Goal: Information Seeking & Learning: Compare options

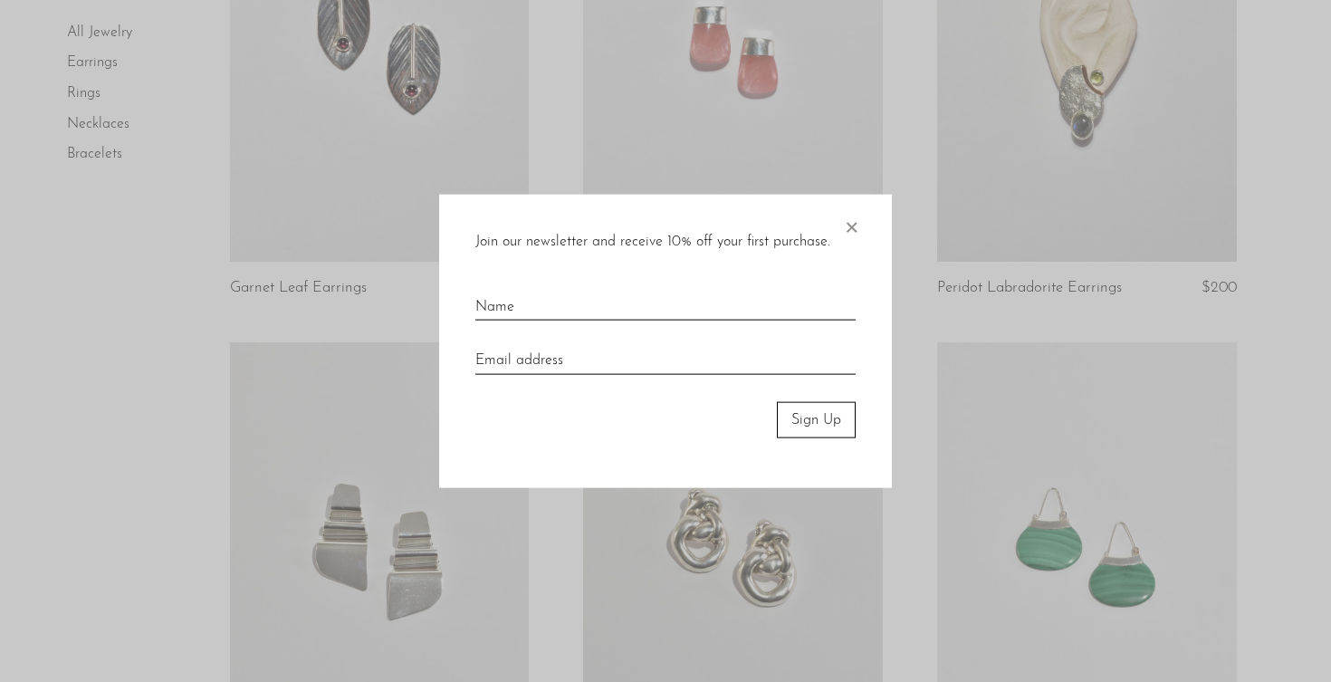
scroll to position [1061, 0]
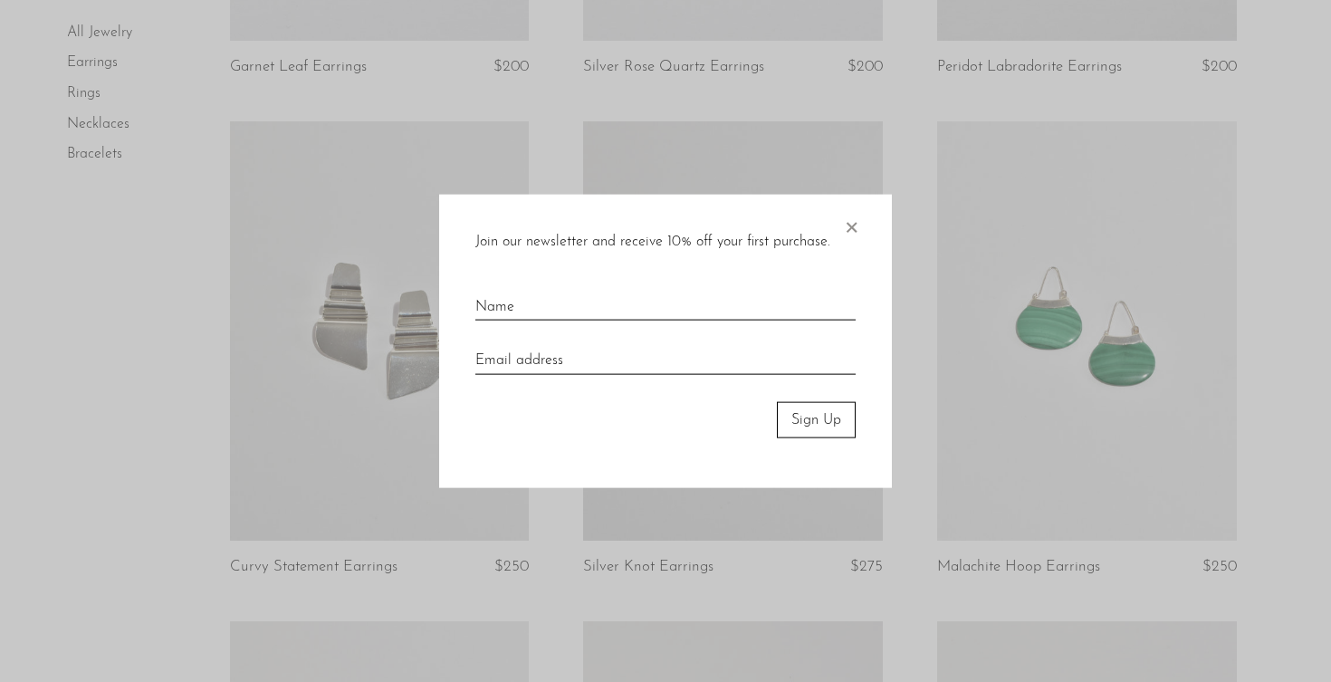
click at [849, 230] on span "×" at bounding box center [851, 223] width 18 height 58
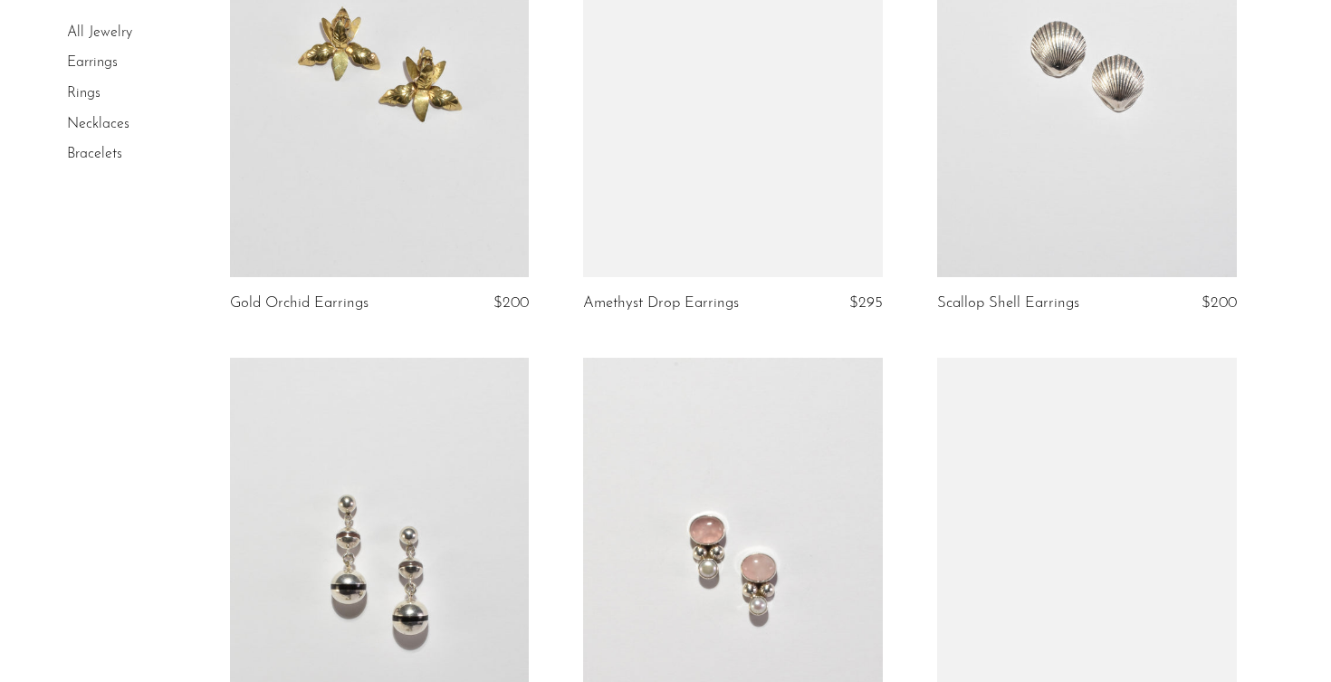
scroll to position [4310, 0]
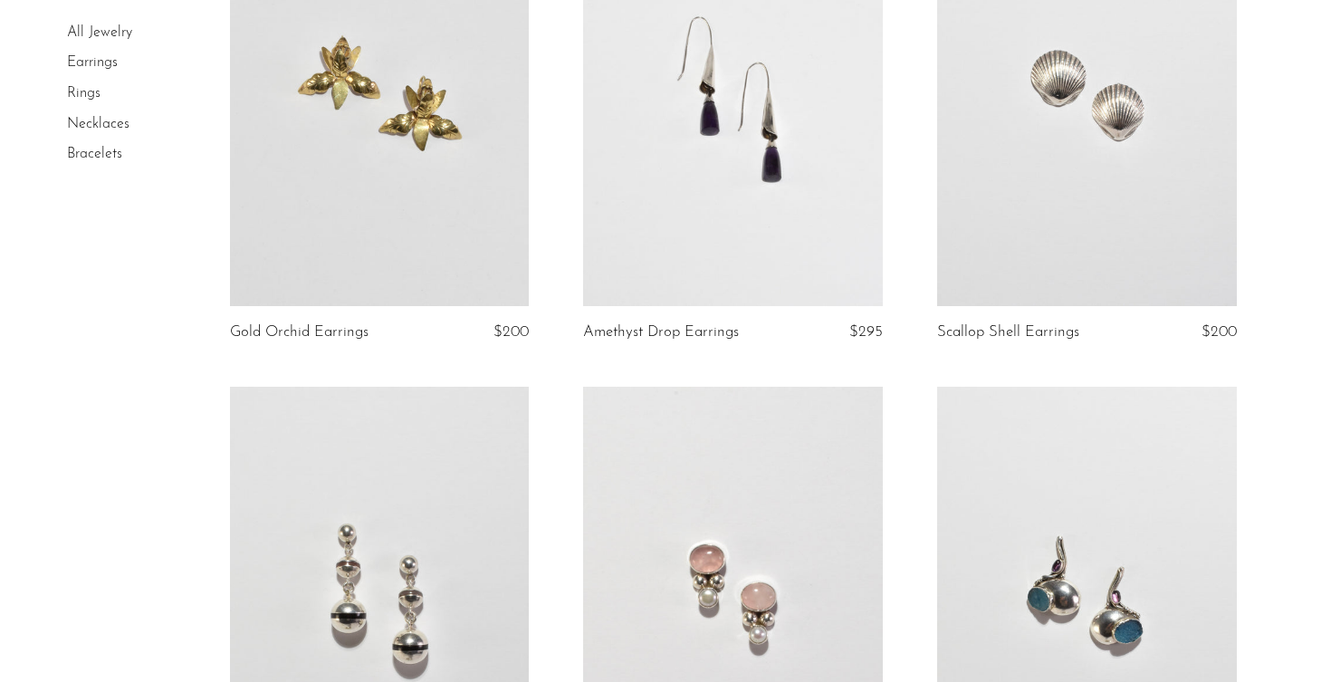
click at [828, 255] on link at bounding box center [733, 96] width 300 height 419
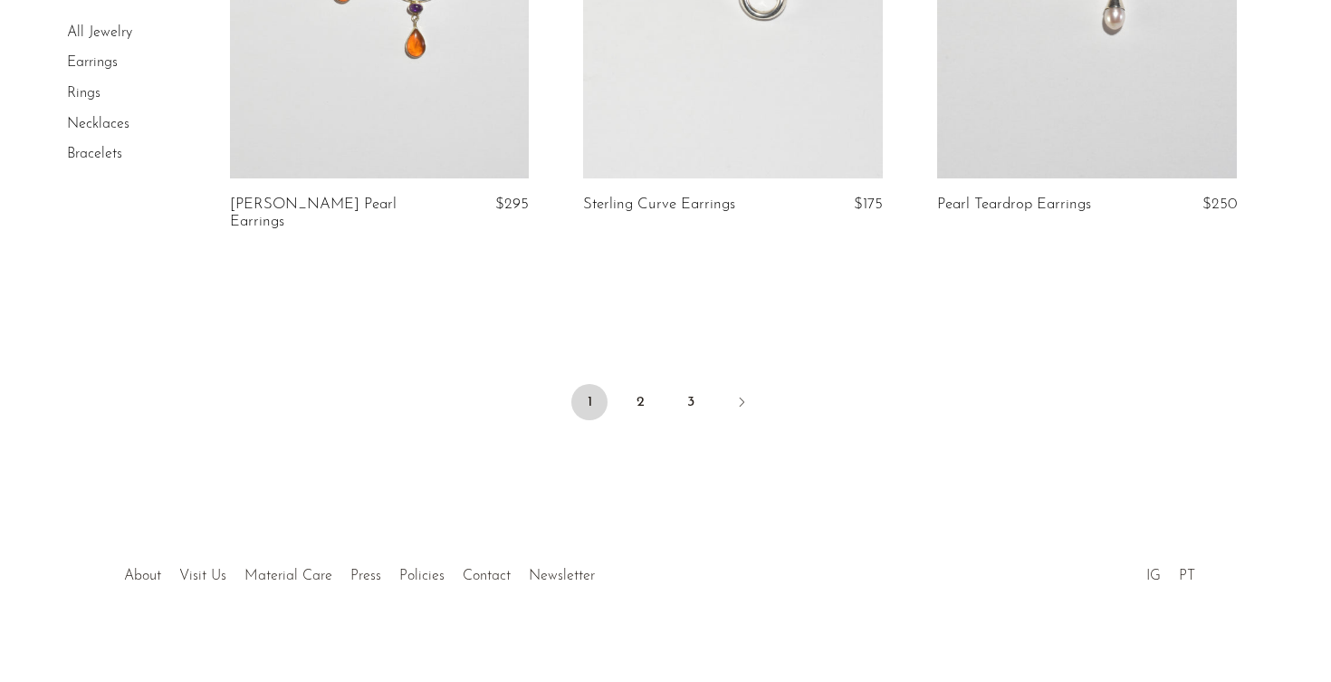
scroll to position [5957, 0]
click at [644, 388] on link "2" at bounding box center [640, 398] width 36 height 36
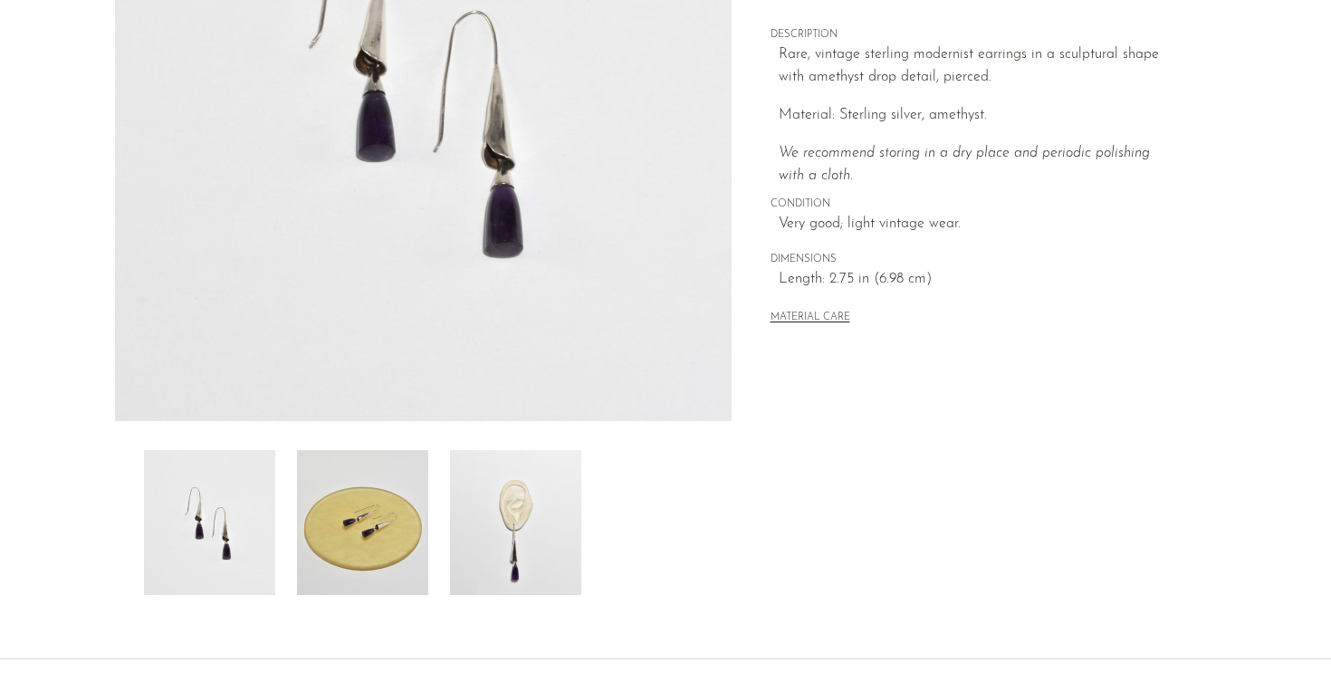
scroll to position [348, 0]
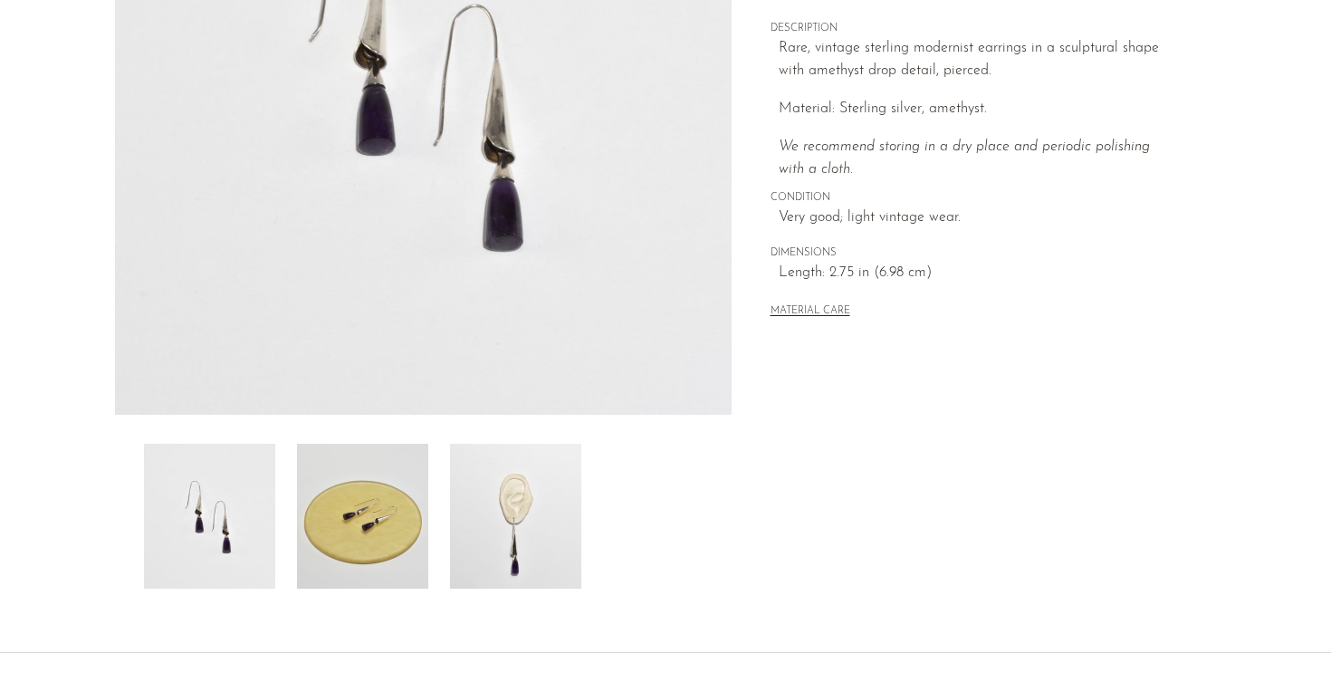
click at [515, 566] on img at bounding box center [515, 516] width 131 height 145
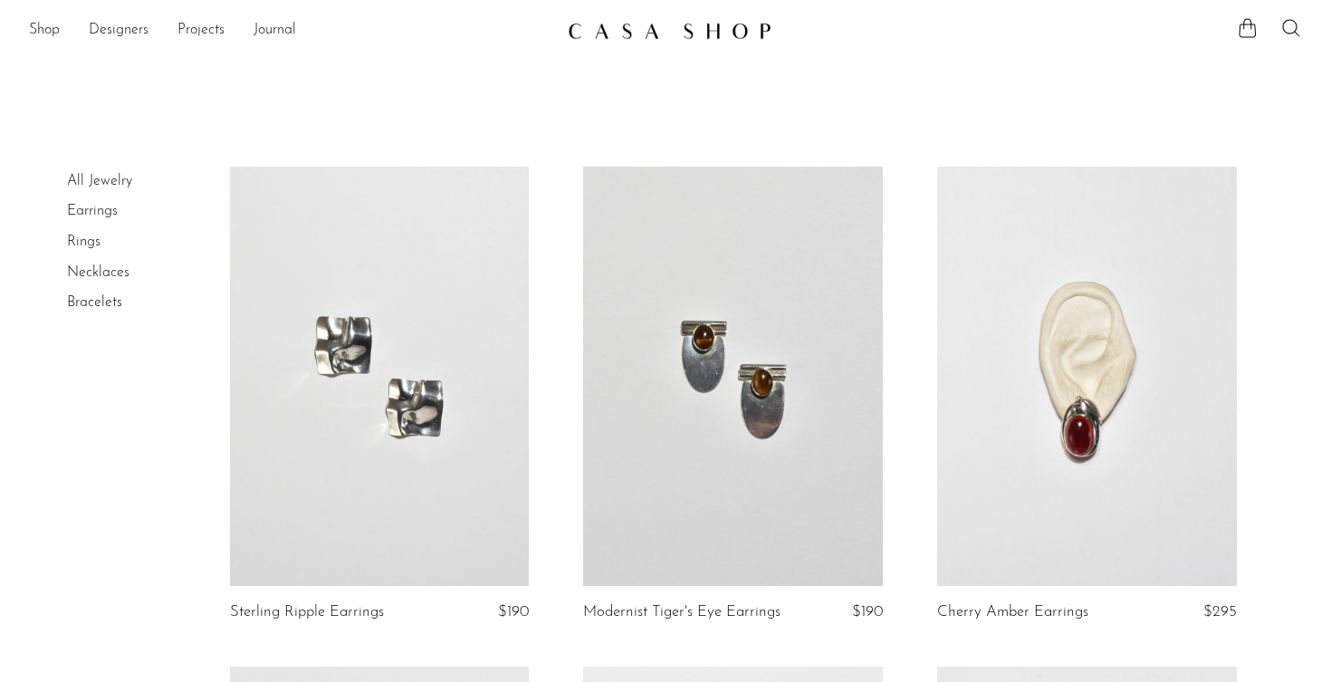
click at [834, 397] on link at bounding box center [733, 376] width 300 height 419
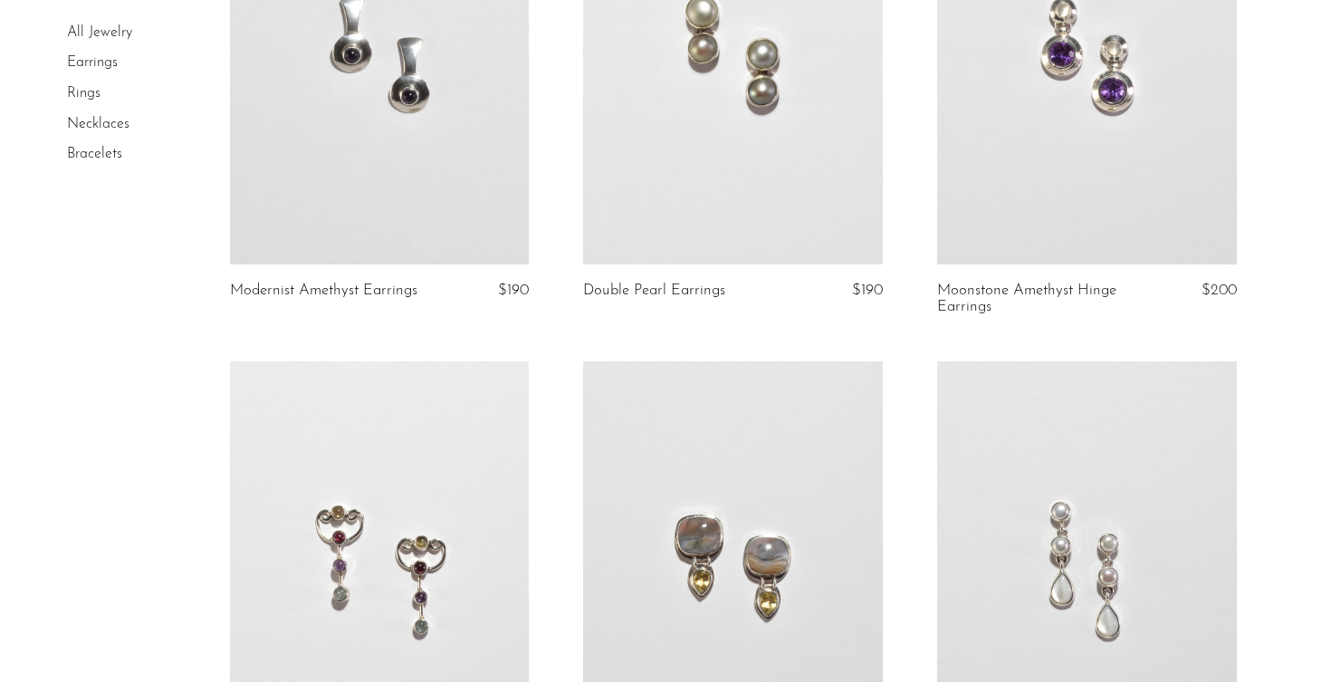
scroll to position [669, 0]
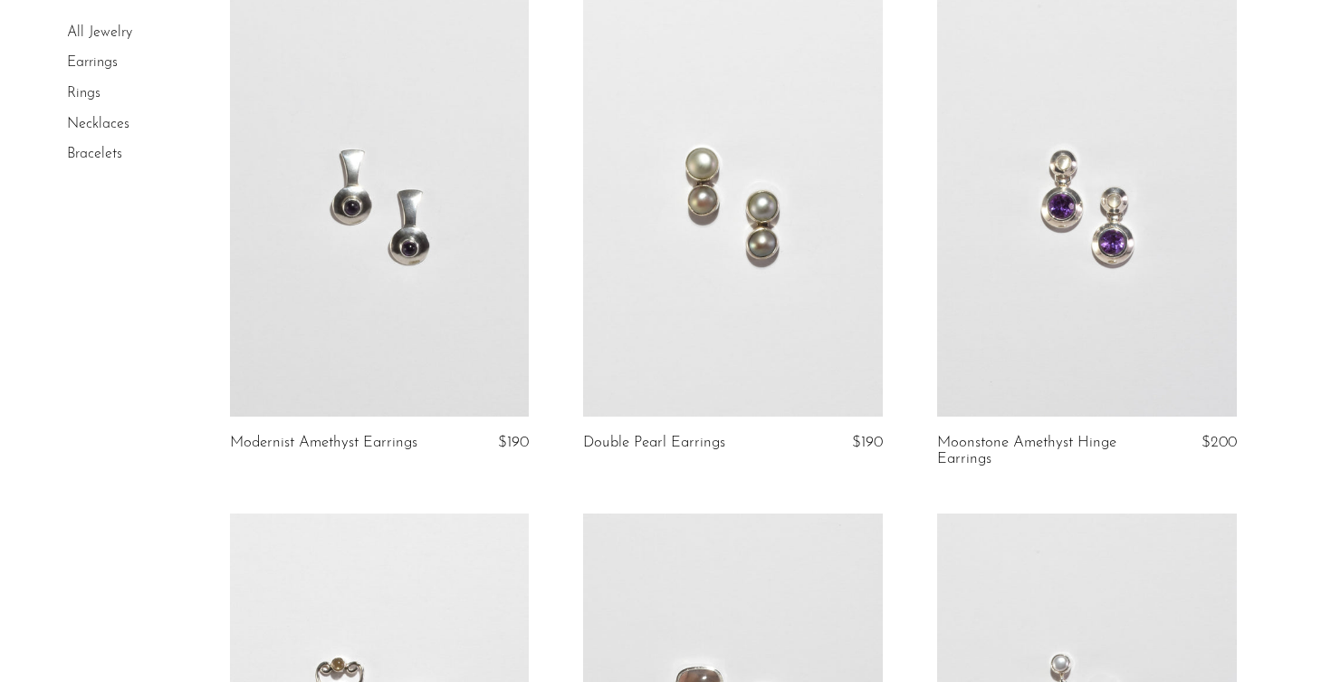
click at [342, 345] on link at bounding box center [380, 206] width 300 height 419
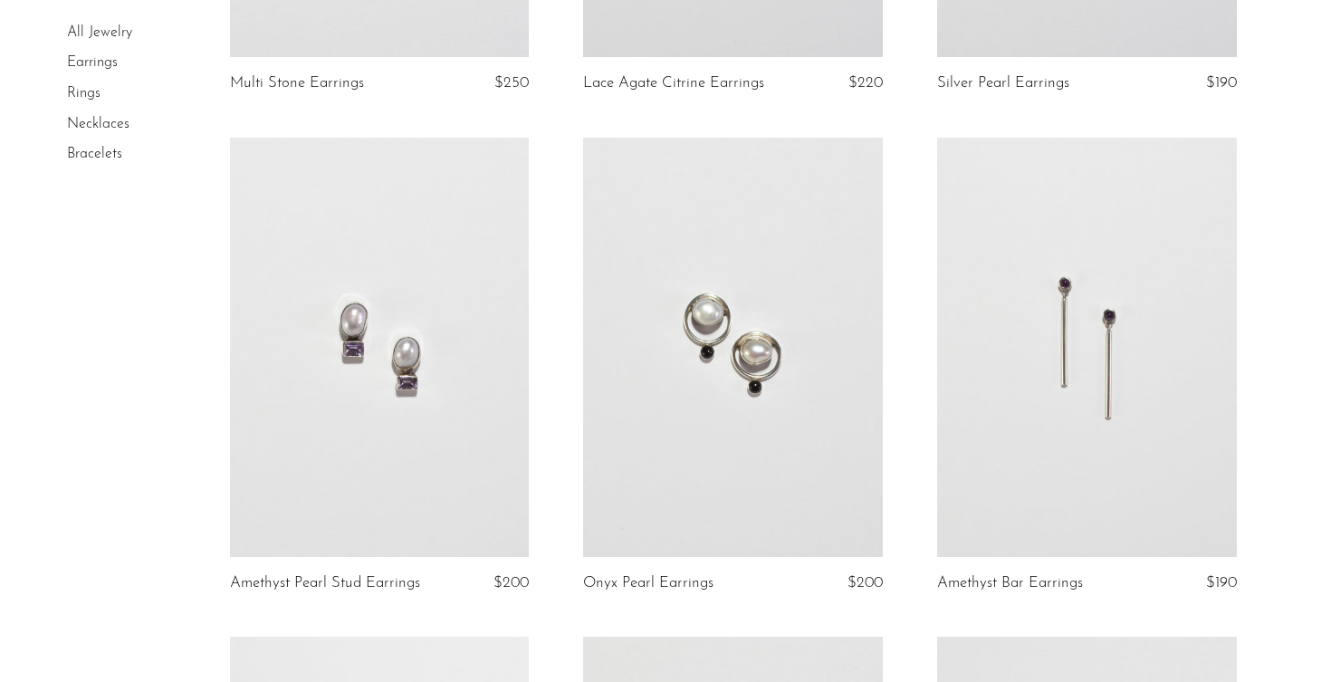
scroll to position [1553, 0]
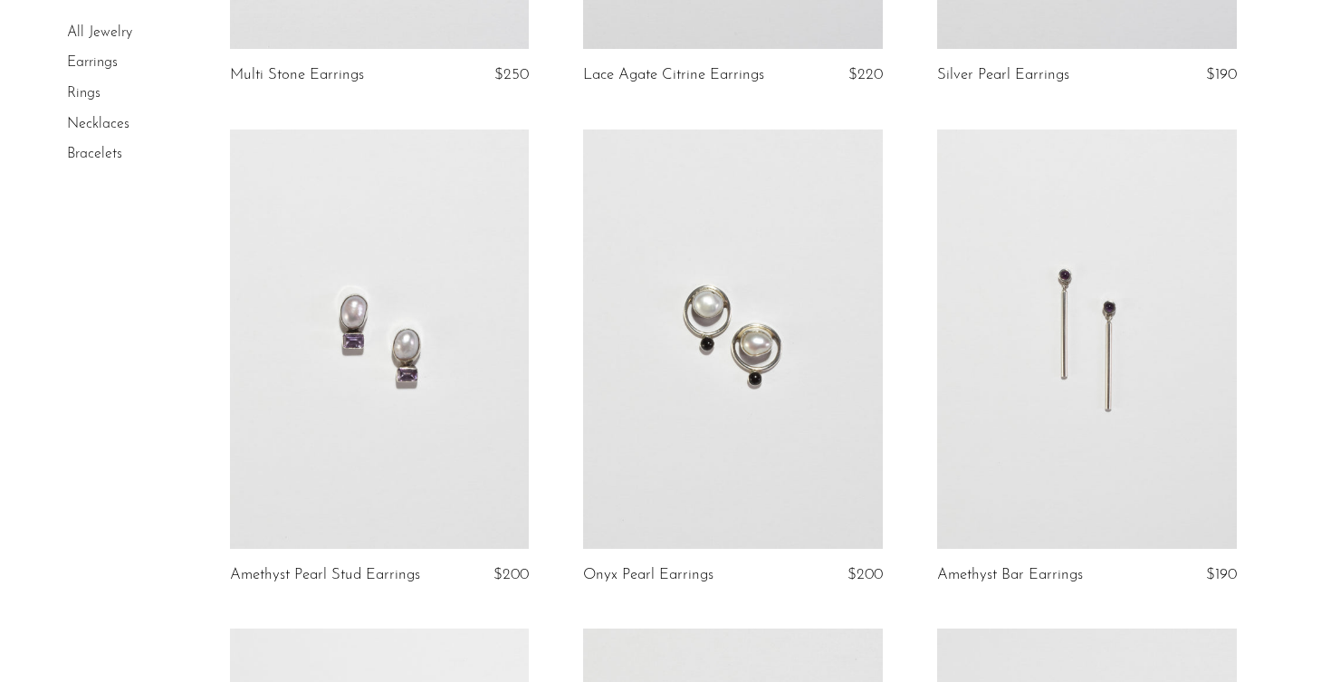
click at [1065, 317] on link at bounding box center [1087, 338] width 300 height 419
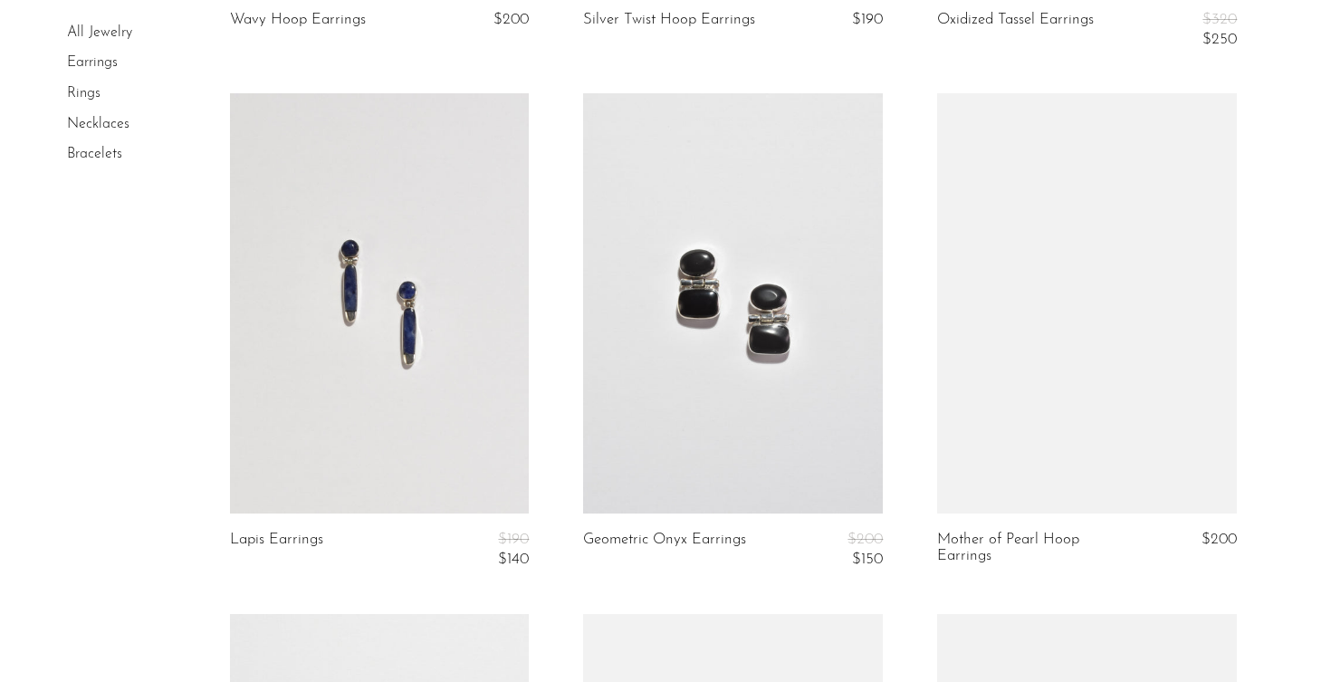
scroll to position [4165, 0]
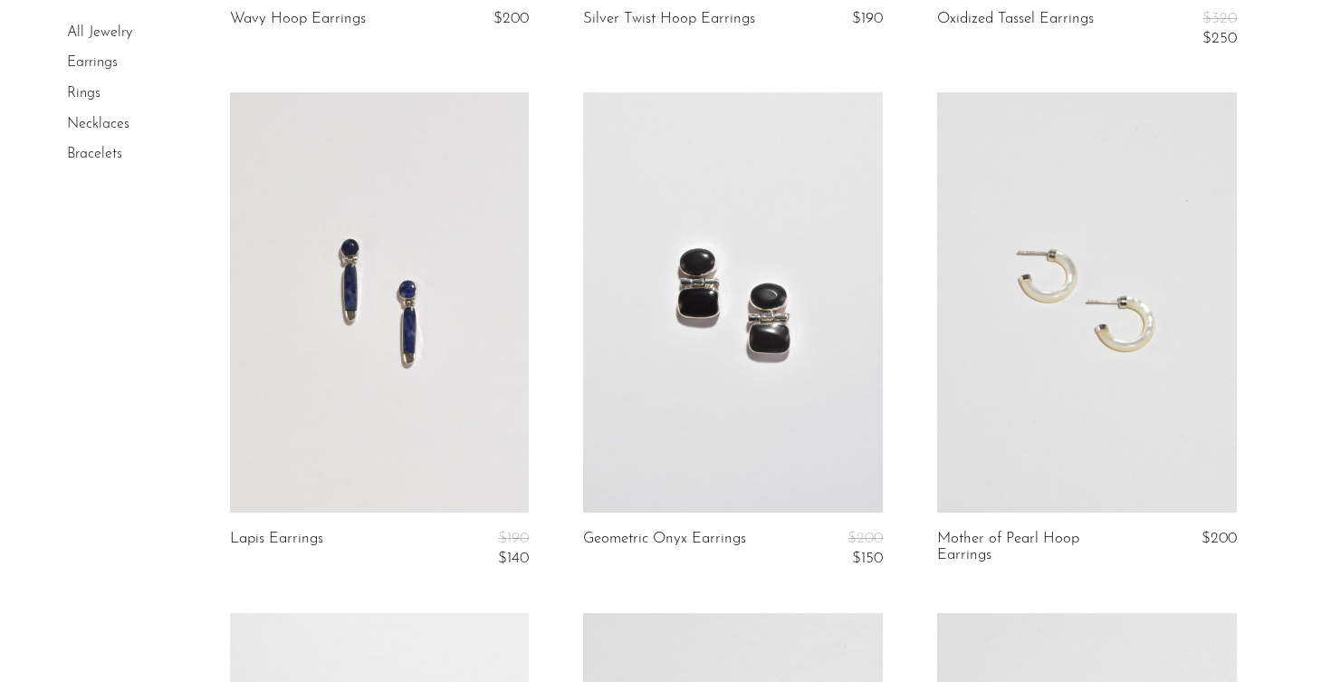
click at [360, 246] on link at bounding box center [380, 301] width 300 height 419
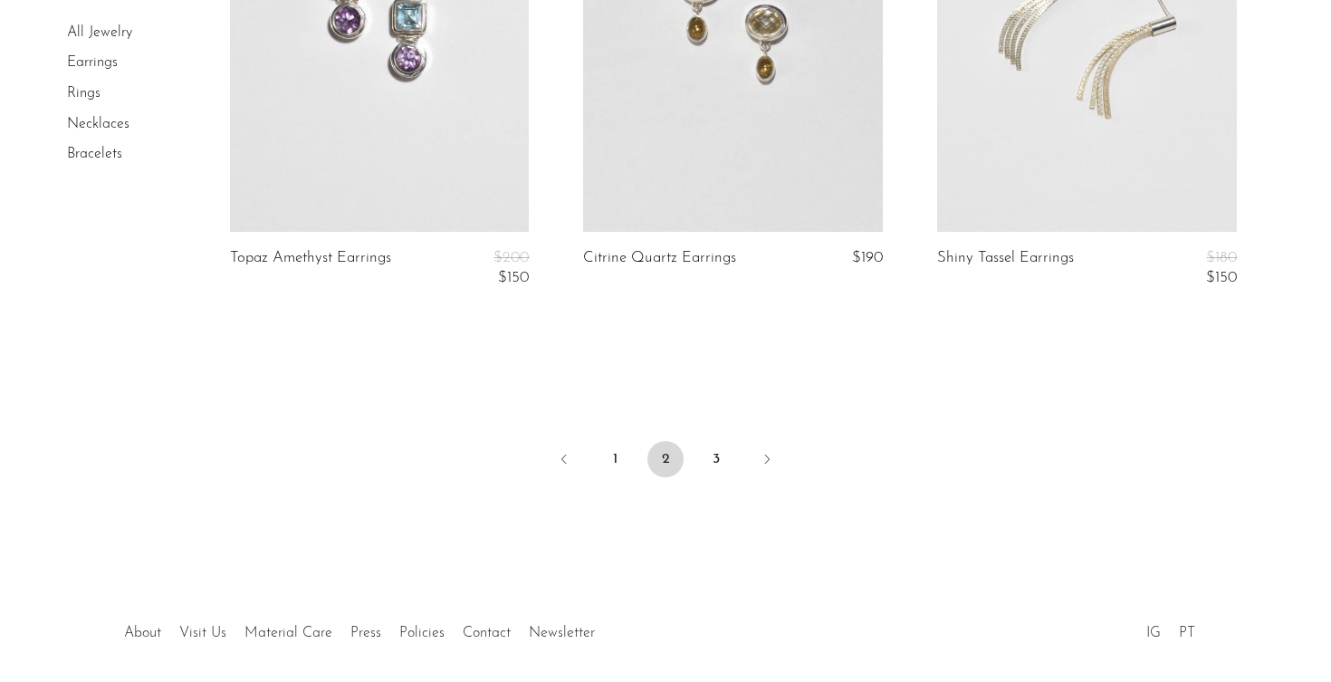
scroll to position [6032, 0]
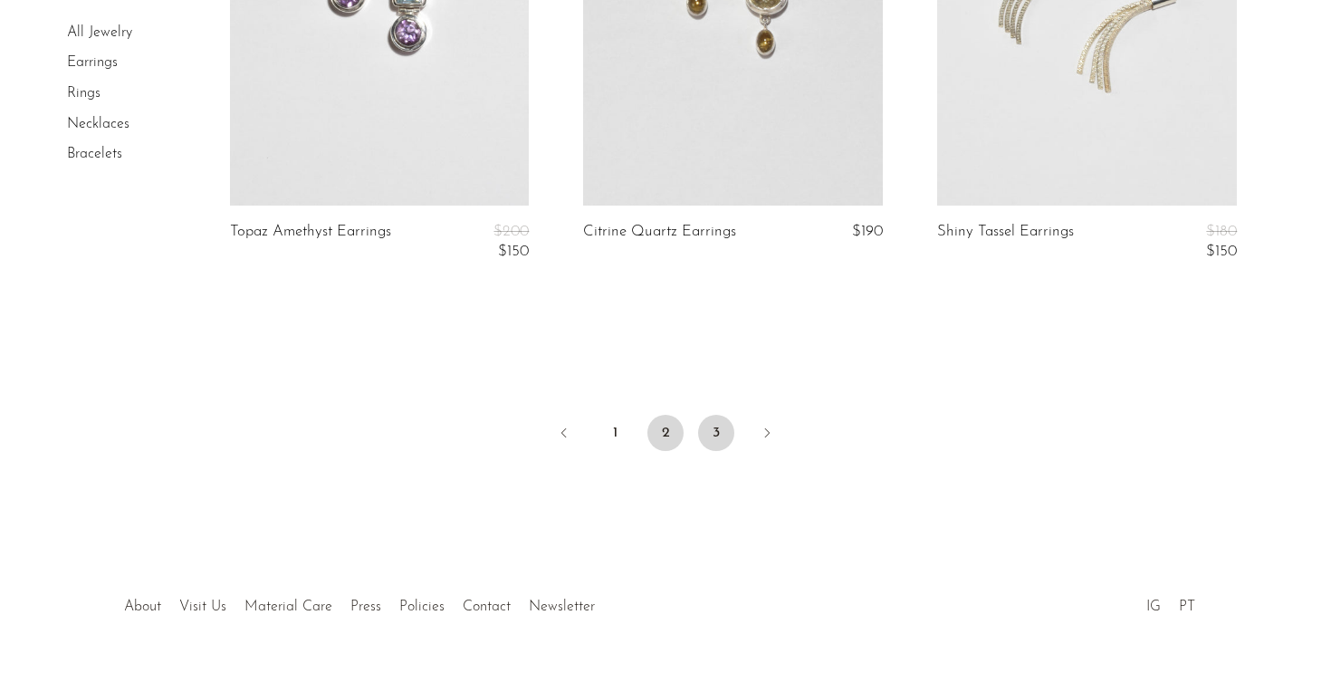
click at [715, 415] on link "3" at bounding box center [716, 433] width 36 height 36
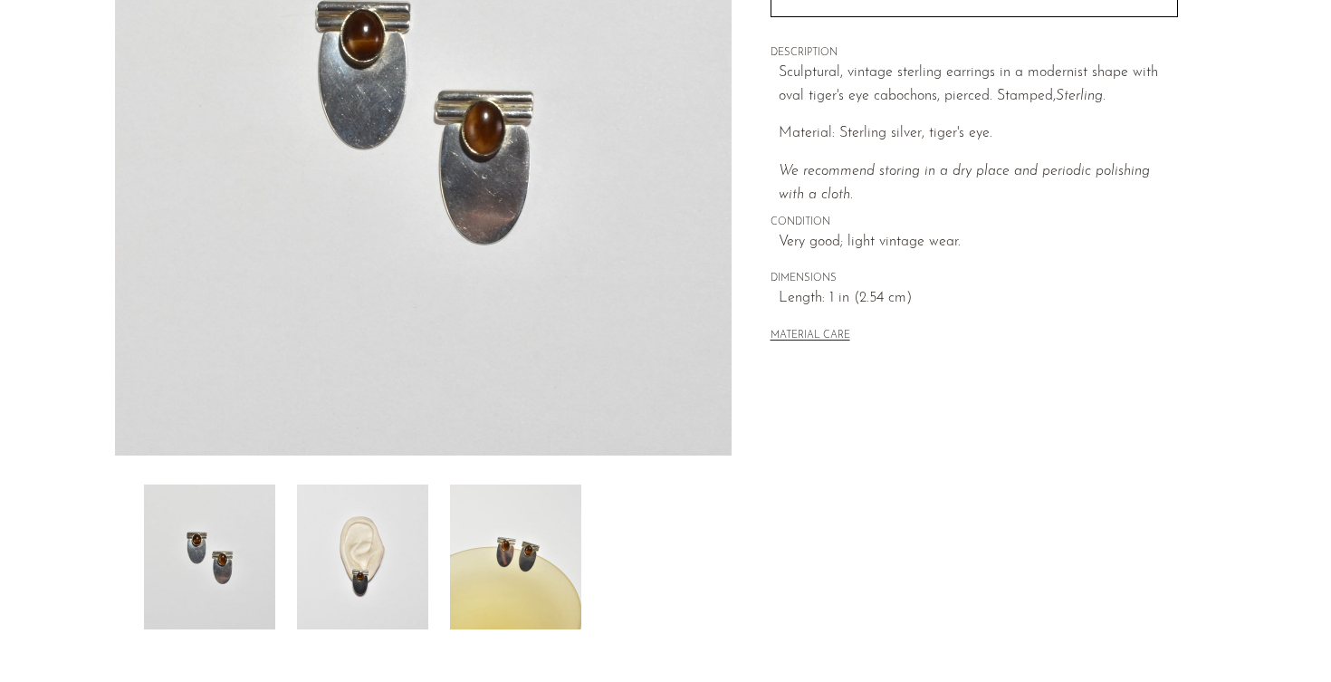
scroll to position [307, 0]
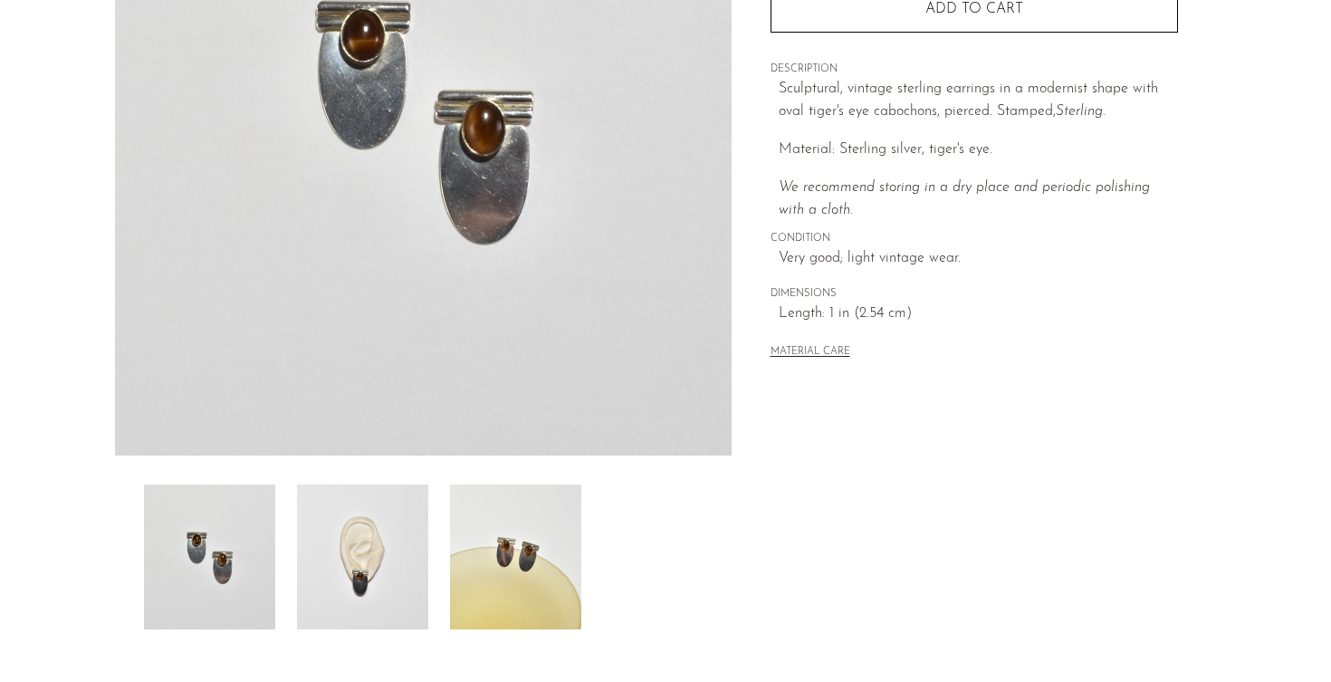
click at [396, 567] on img at bounding box center [362, 556] width 131 height 145
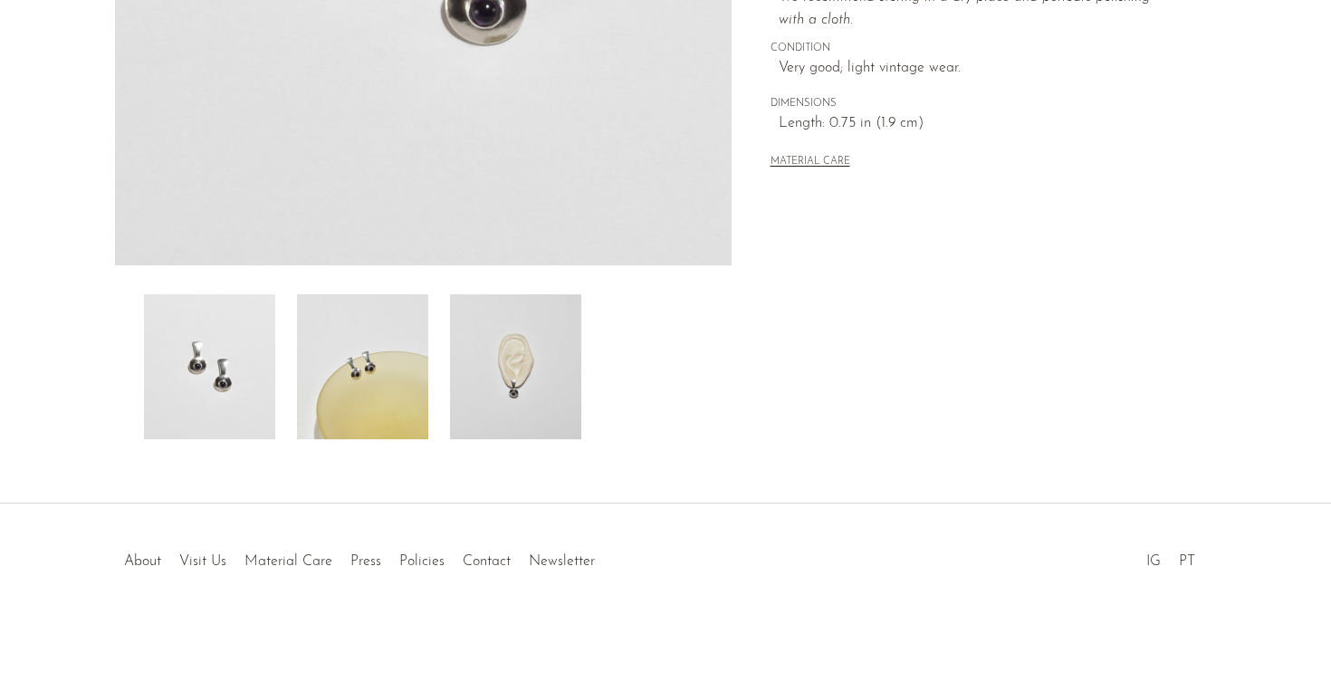
scroll to position [497, 0]
click at [382, 371] on img at bounding box center [362, 366] width 131 height 145
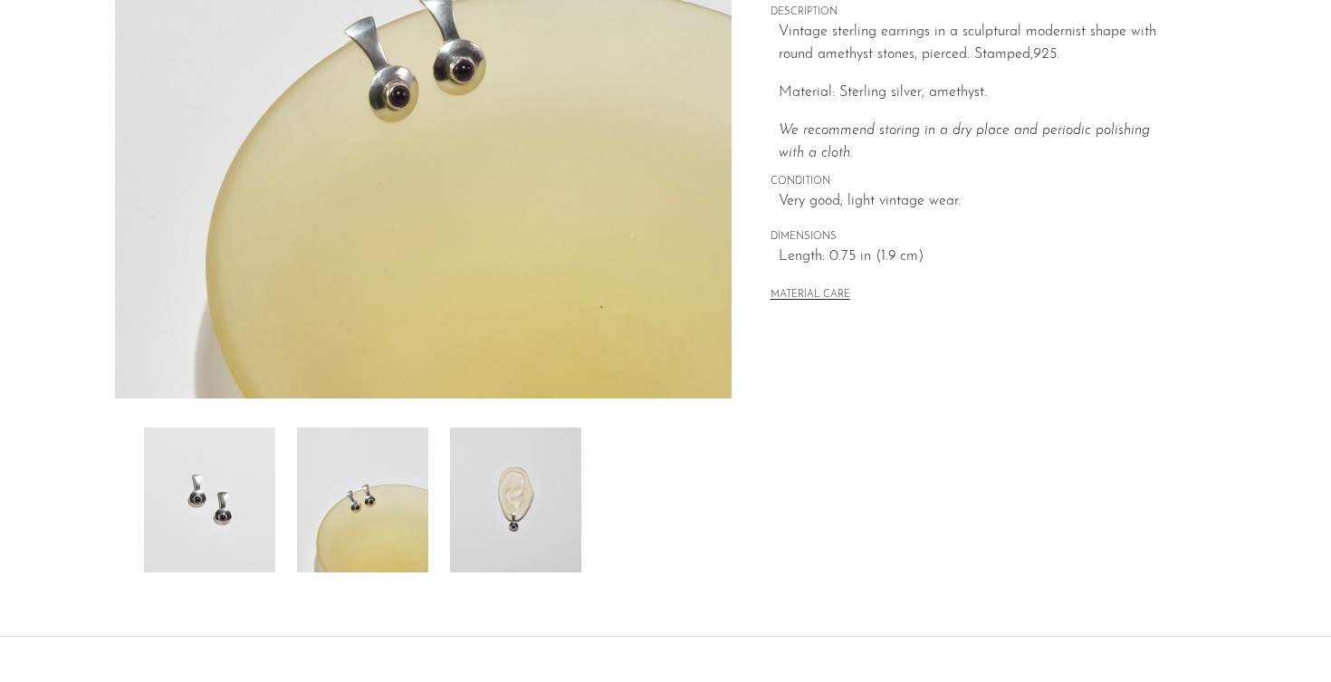
scroll to position [348, 0]
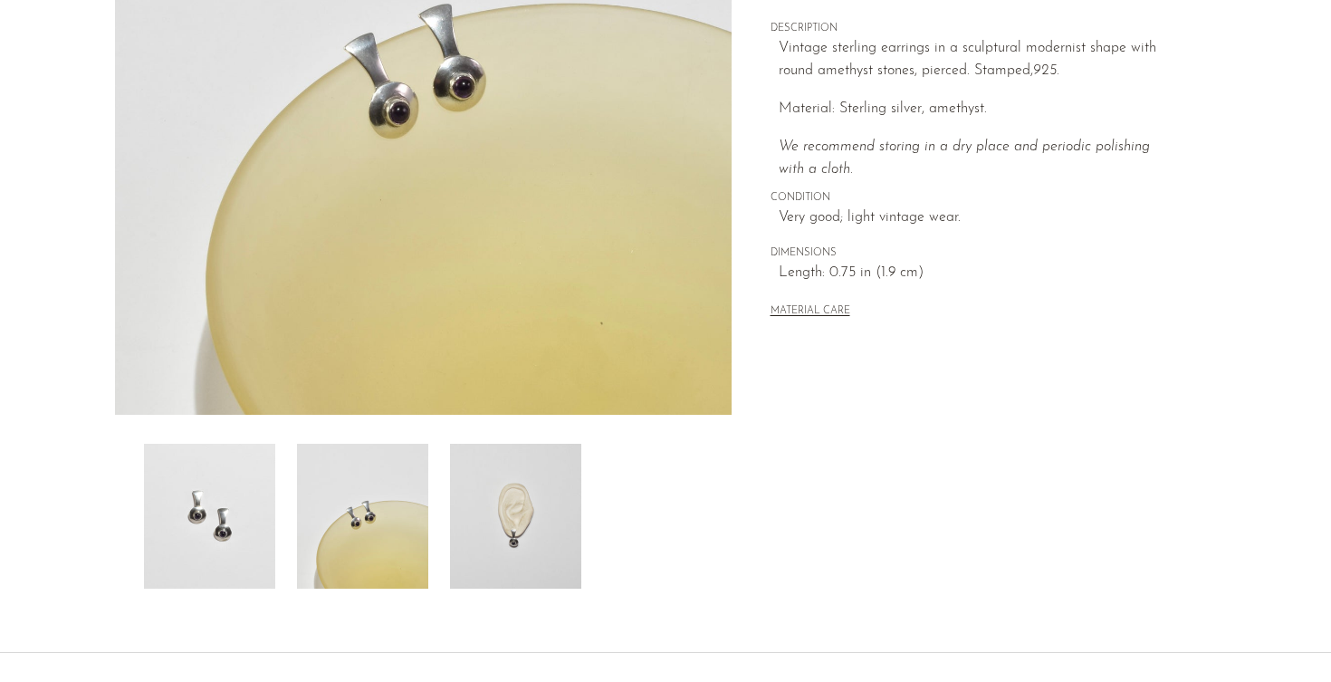
click at [491, 496] on img at bounding box center [515, 516] width 131 height 145
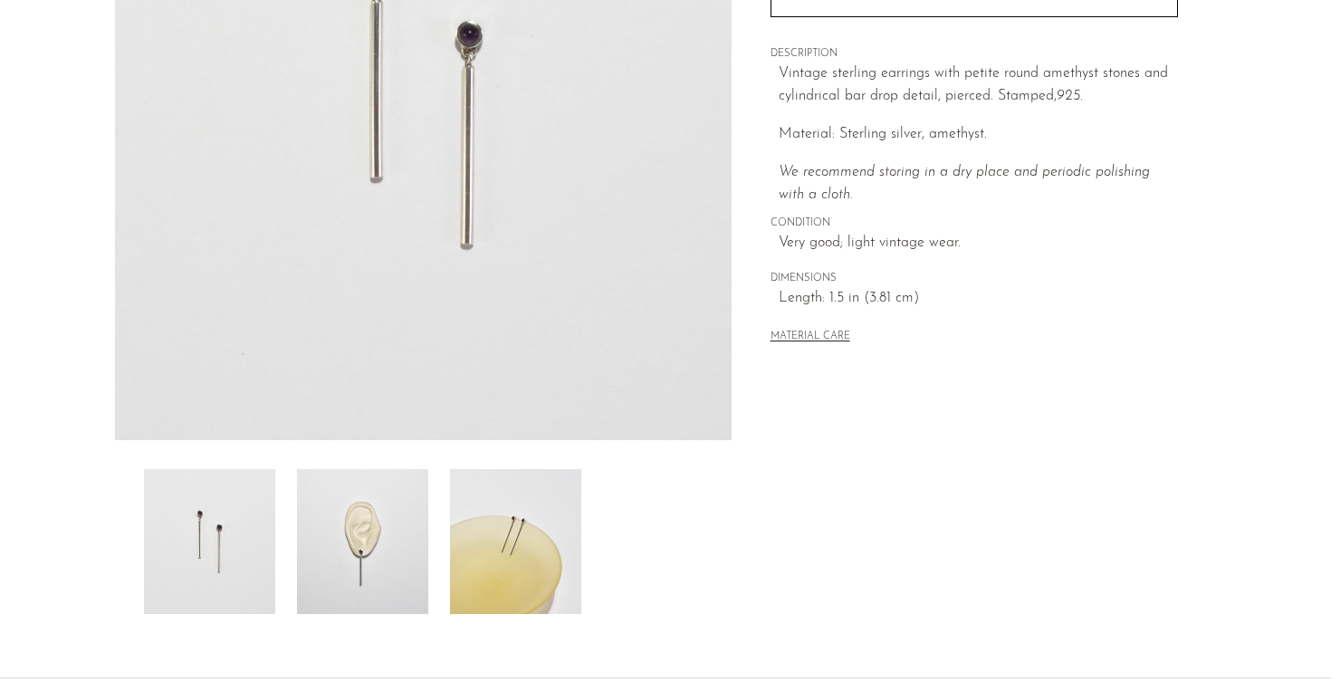
scroll to position [324, 0]
click at [403, 546] on img at bounding box center [362, 539] width 131 height 145
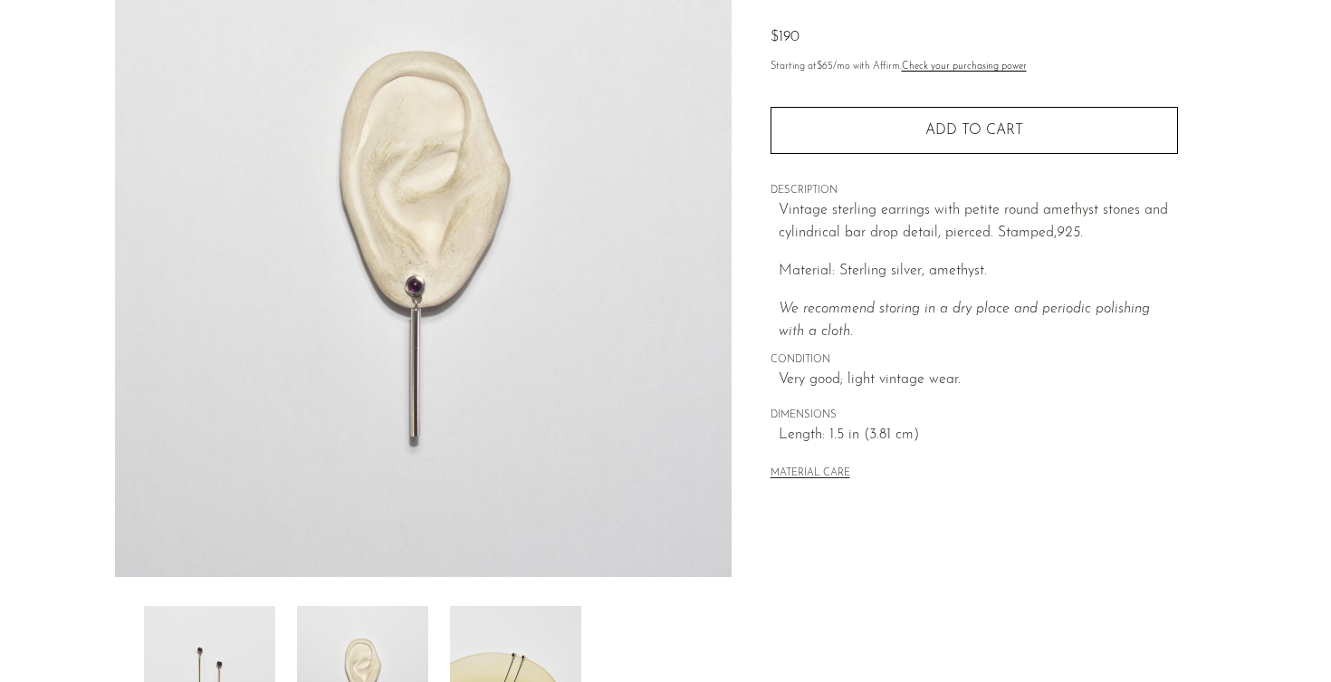
scroll to position [186, 0]
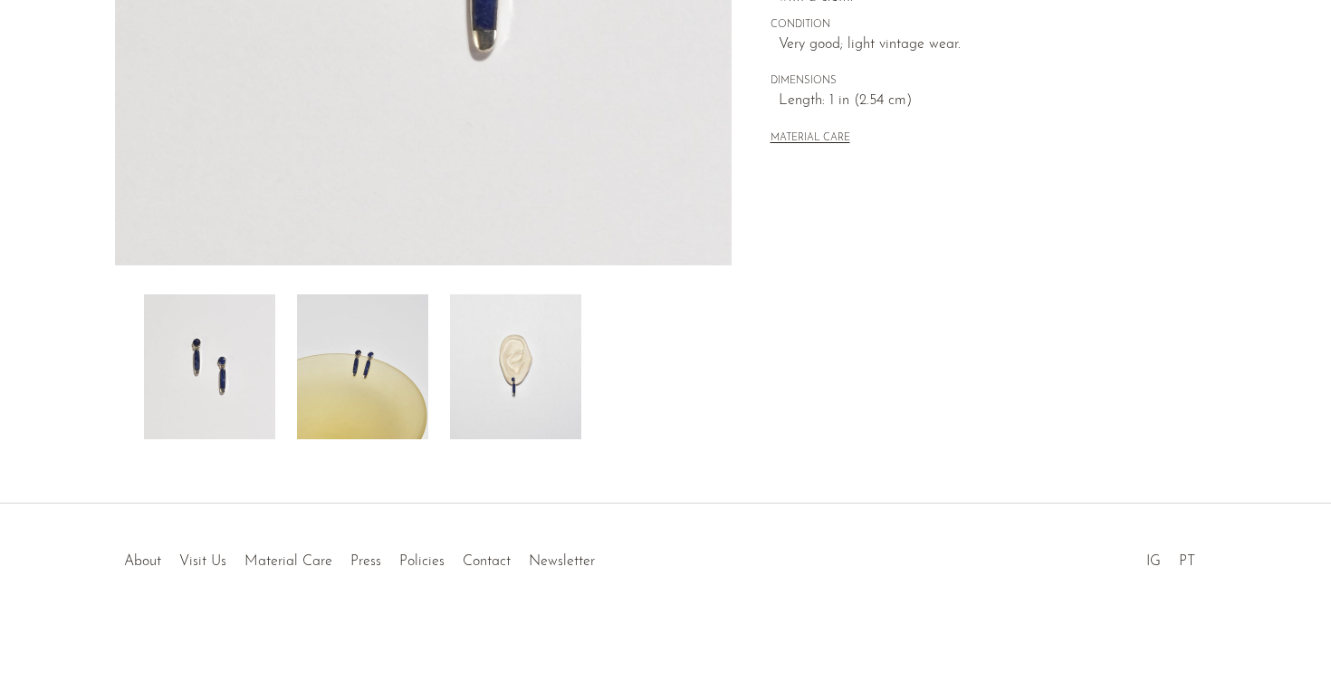
scroll to position [497, 0]
click at [509, 385] on img at bounding box center [515, 366] width 131 height 145
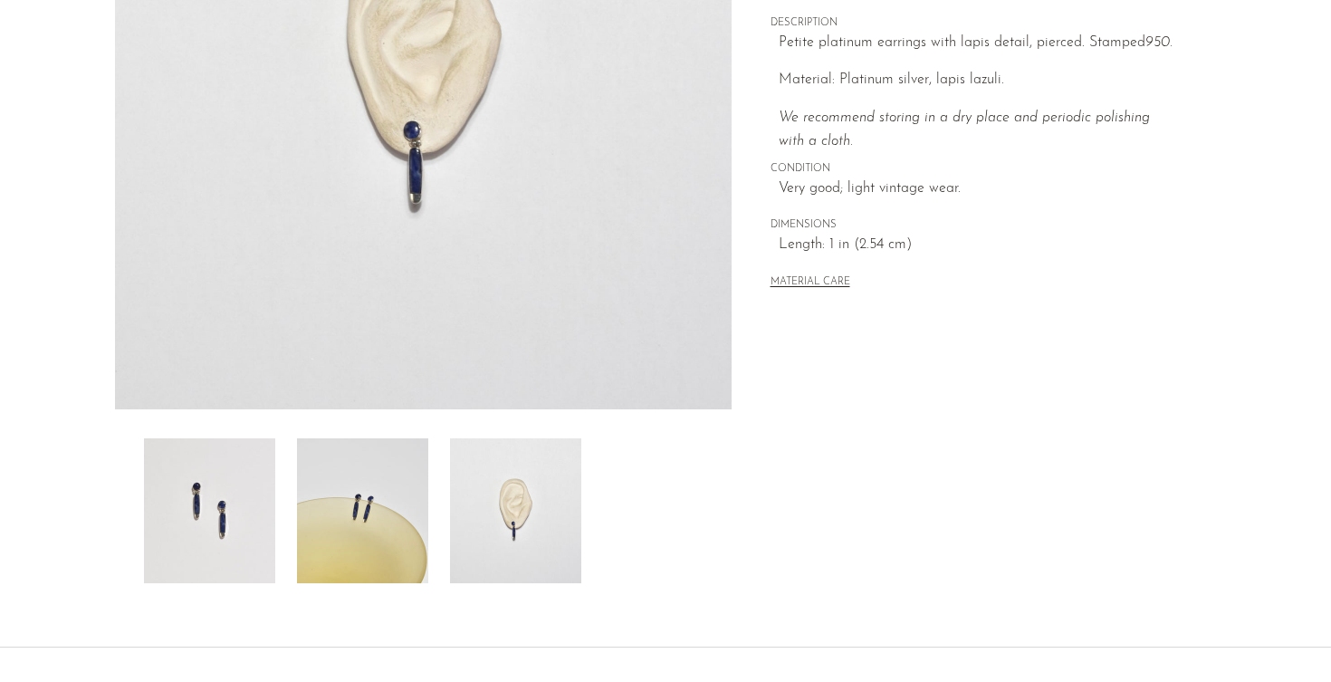
scroll to position [349, 0]
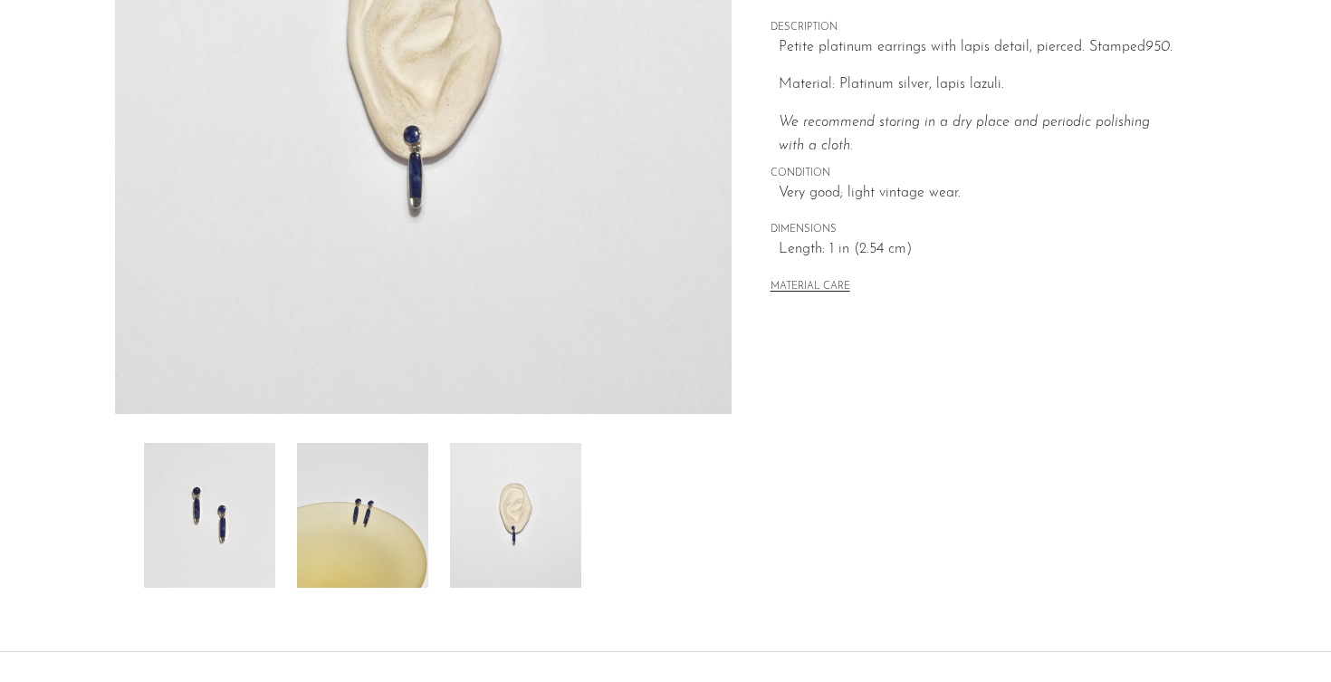
click at [515, 542] on img at bounding box center [515, 515] width 131 height 145
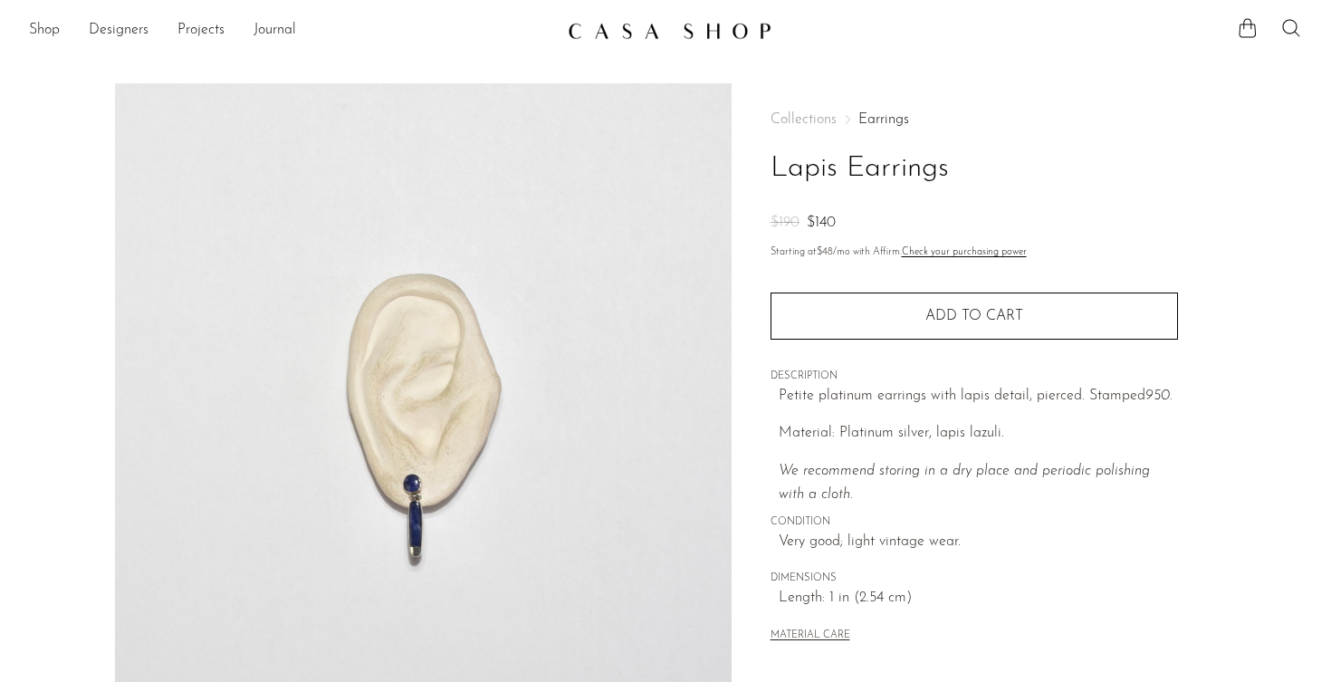
scroll to position [0, 0]
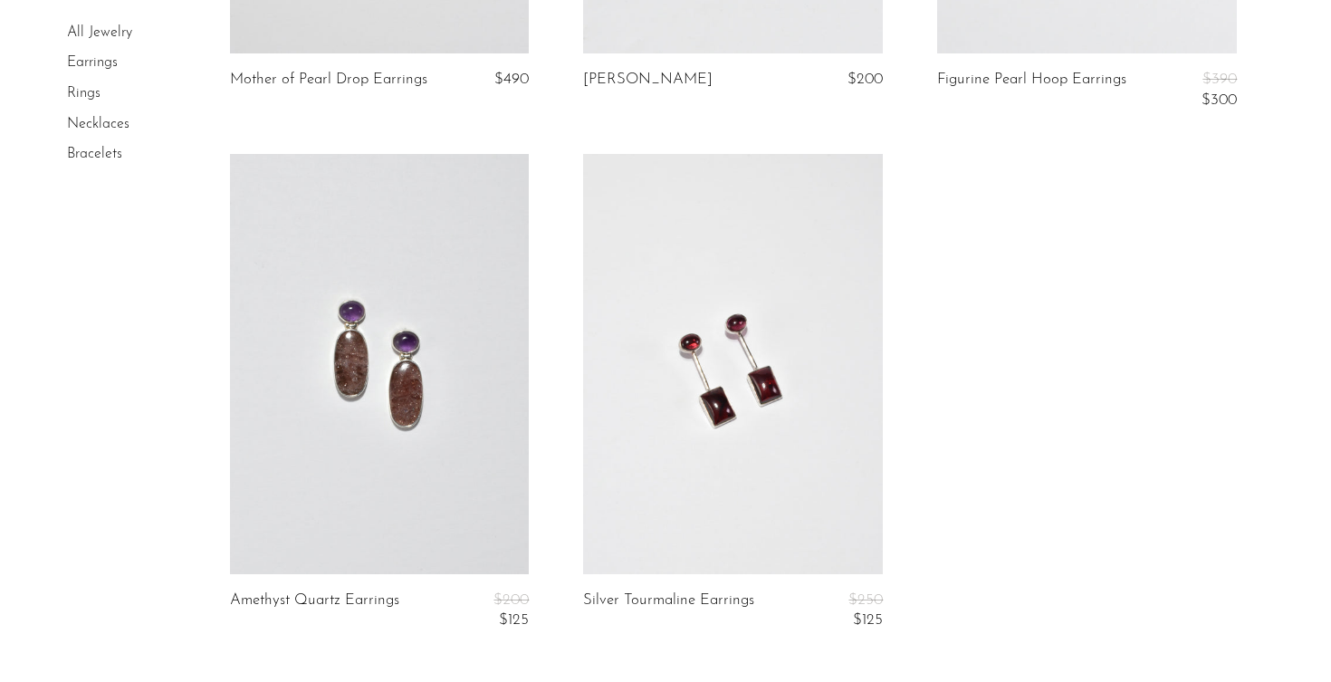
scroll to position [1054, 0]
click at [387, 406] on link at bounding box center [380, 361] width 300 height 419
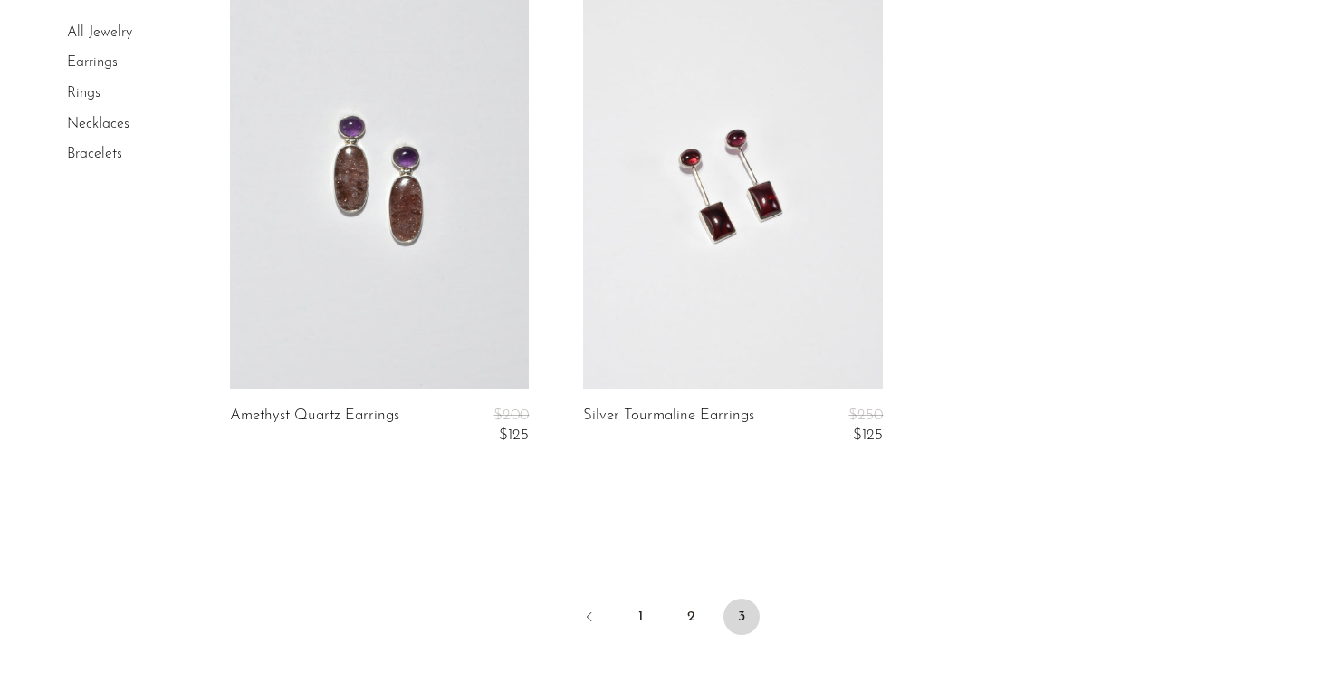
scroll to position [1241, 0]
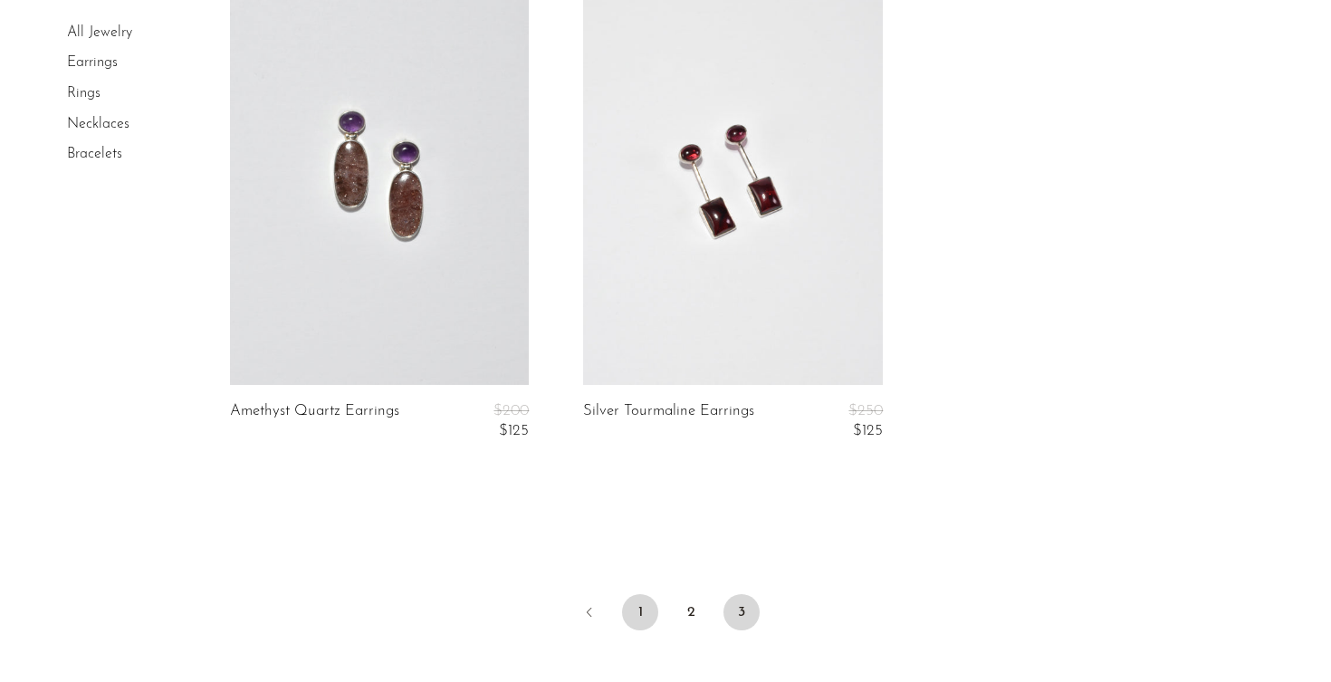
click at [634, 605] on link "1" at bounding box center [640, 612] width 36 height 36
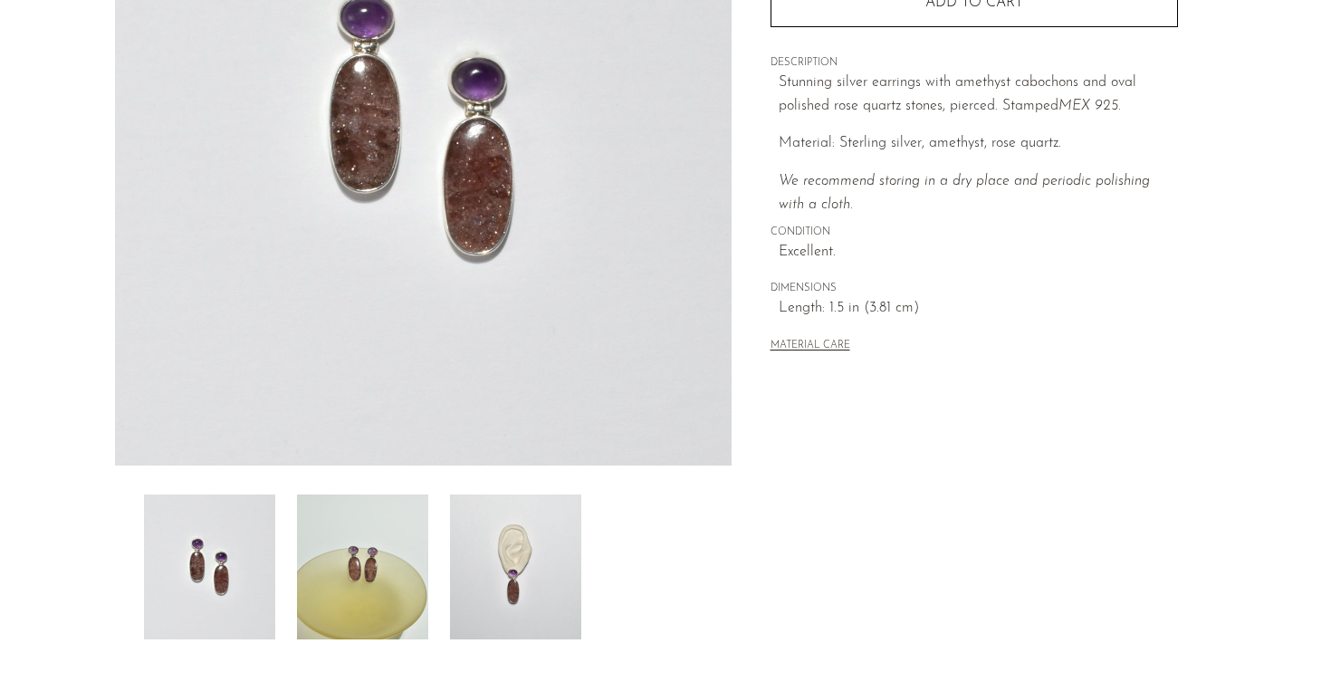
scroll to position [307, 0]
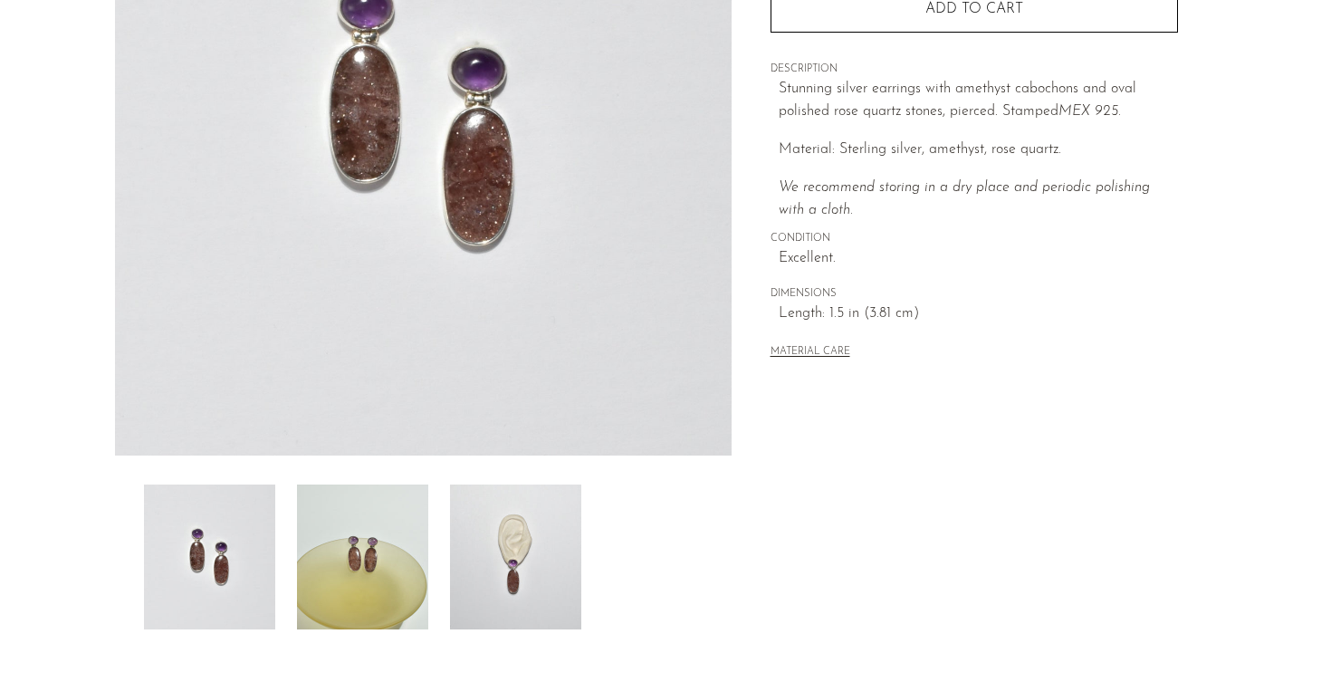
click at [522, 552] on img at bounding box center [515, 556] width 131 height 145
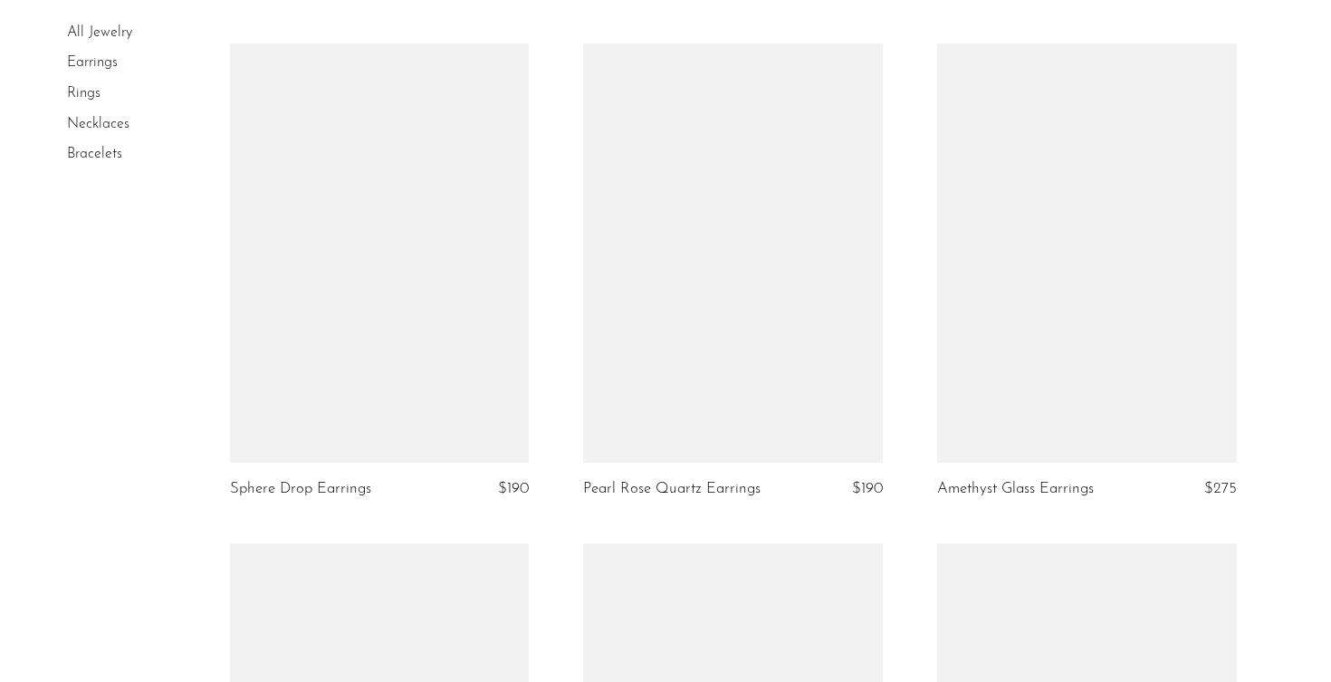
scroll to position [4657, 0]
